Goal: Navigation & Orientation: Find specific page/section

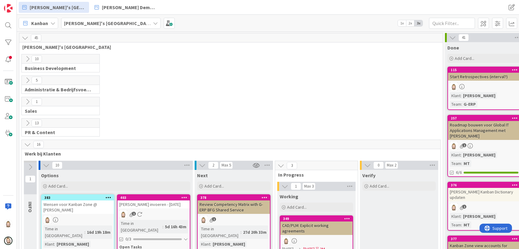
scroll to position [81, 0]
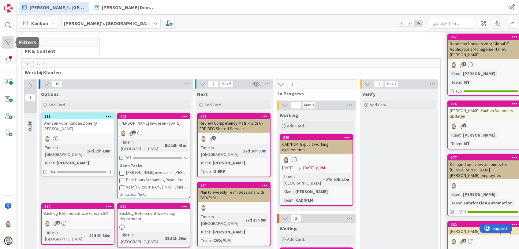
click at [10, 42] on div at bounding box center [8, 42] width 12 height 12
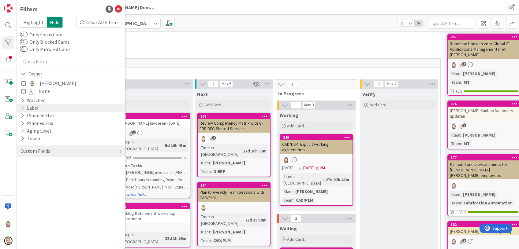
click at [22, 107] on icon at bounding box center [22, 107] width 4 height 5
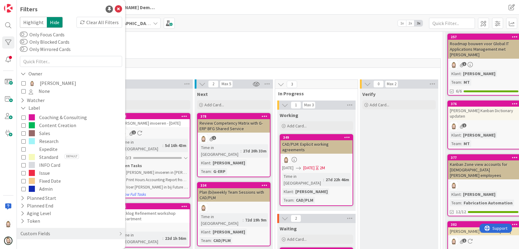
click at [168, 53] on div "13 PR & Content" at bounding box center [230, 47] width 421 height 21
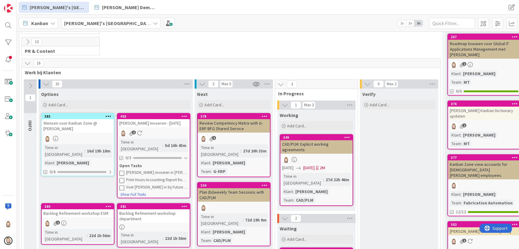
click at [102, 23] on b "[PERSON_NAME]'s [GEOGRAPHIC_DATA]" at bounding box center [108, 23] width 89 height 6
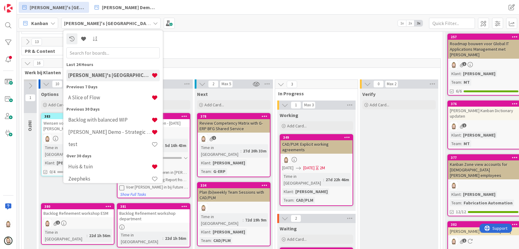
click at [217, 54] on div "13 PR & Content" at bounding box center [230, 47] width 421 height 21
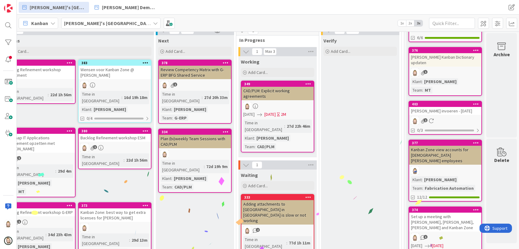
scroll to position [122, 44]
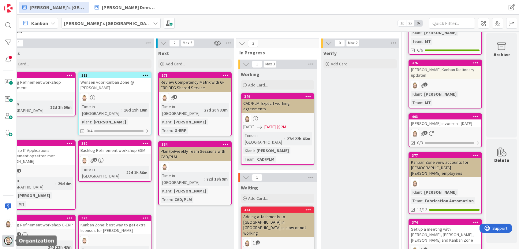
click at [7, 239] on img at bounding box center [8, 241] width 9 height 9
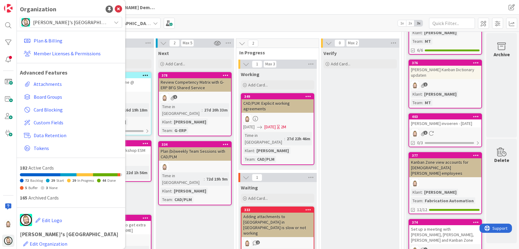
click at [72, 22] on span "[PERSON_NAME]'s [GEOGRAPHIC_DATA]" at bounding box center [70, 22] width 75 height 9
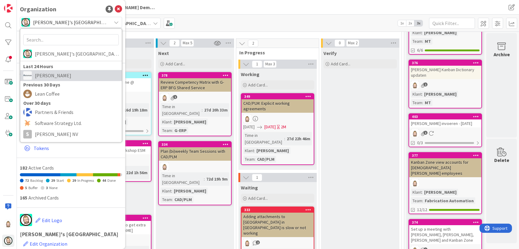
click at [63, 72] on span "Huisman" at bounding box center [77, 75] width 84 height 9
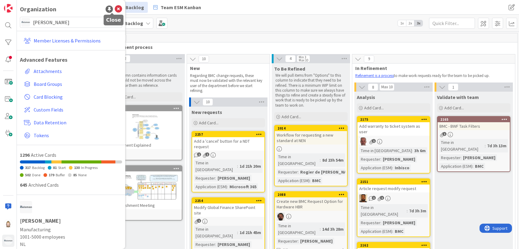
click at [115, 10] on icon at bounding box center [118, 9] width 7 height 7
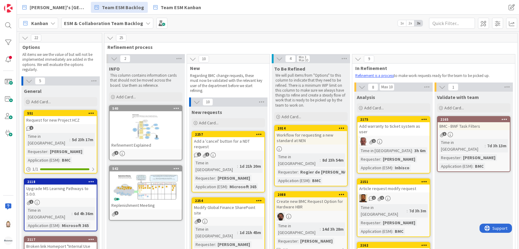
click at [101, 23] on b "ESM & Collaboration Team Backlog" at bounding box center [103, 23] width 79 height 6
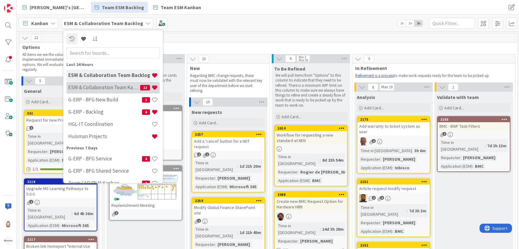
click at [104, 83] on div "ESM & Collaboration Team Kanban 12" at bounding box center [112, 88] width 93 height 12
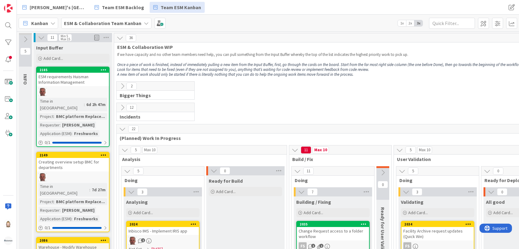
click at [122, 87] on icon at bounding box center [122, 86] width 7 height 7
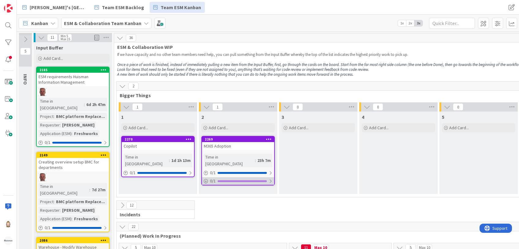
click at [268, 179] on div at bounding box center [270, 181] width 4 height 5
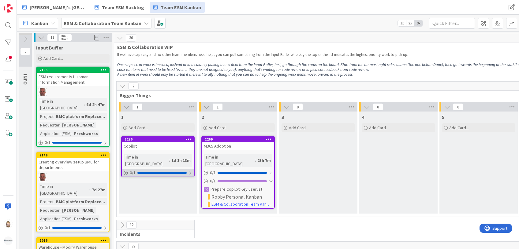
click at [181, 172] on div at bounding box center [161, 173] width 49 height 2
click at [133, 20] on b "ESM & Collaboration Team Kanban" at bounding box center [102, 23] width 77 height 6
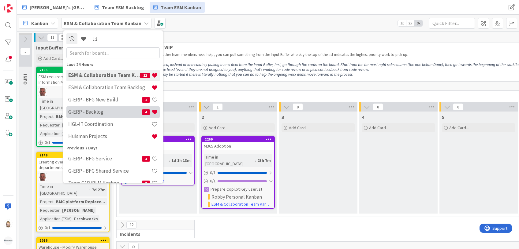
click at [113, 109] on h4 "G-ERP - Backlog" at bounding box center [105, 112] width 74 height 6
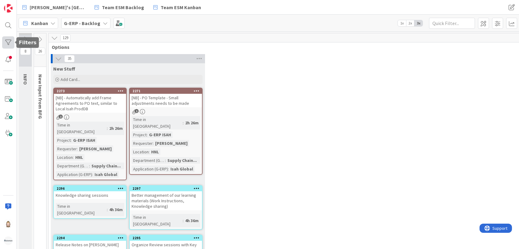
click at [10, 41] on div at bounding box center [8, 42] width 12 height 12
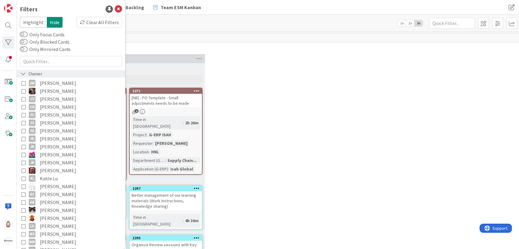
click at [26, 72] on div "Owner" at bounding box center [31, 74] width 23 height 8
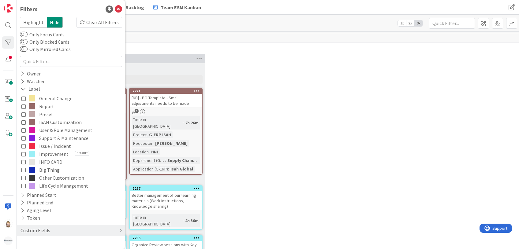
click at [34, 152] on span at bounding box center [32, 154] width 6 height 6
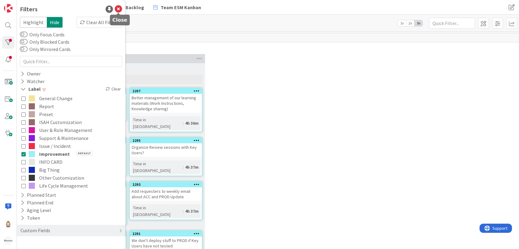
click at [117, 8] on icon at bounding box center [118, 9] width 7 height 7
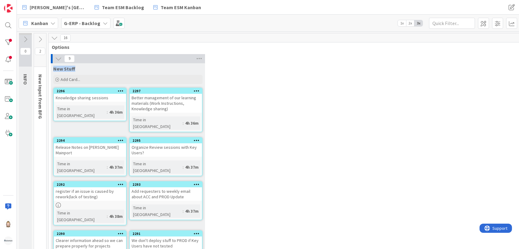
drag, startPoint x: 54, startPoint y: 69, endPoint x: 78, endPoint y: 69, distance: 24.5
click at [78, 69] on div "New Stuff" at bounding box center [127, 69] width 149 height 6
drag, startPoint x: 78, startPoint y: 69, endPoint x: 69, endPoint y: 69, distance: 9.2
copy span "New Stuff"
